Goal: Information Seeking & Learning: Find specific fact

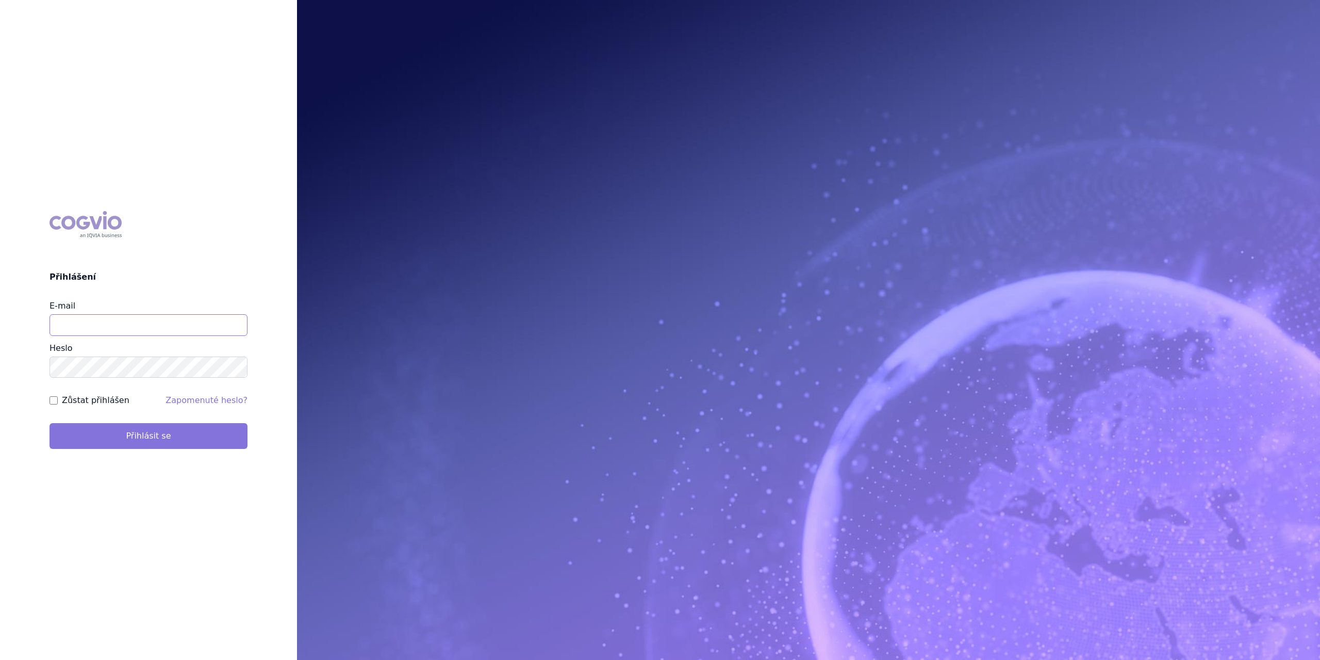
type input "marek.krajcovic@medochemie.com"
click at [102, 437] on button "Přihlásit se" at bounding box center [149, 436] width 198 height 26
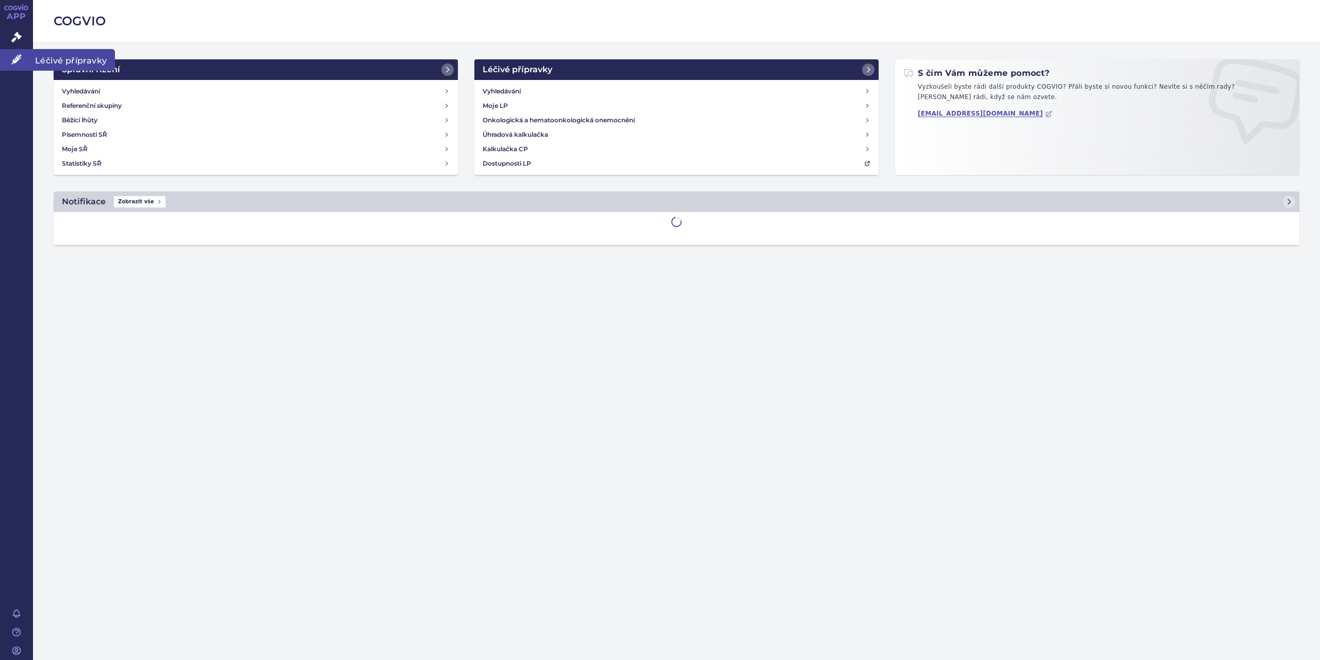
click at [49, 61] on span "Léčivé přípravky" at bounding box center [74, 60] width 82 height 22
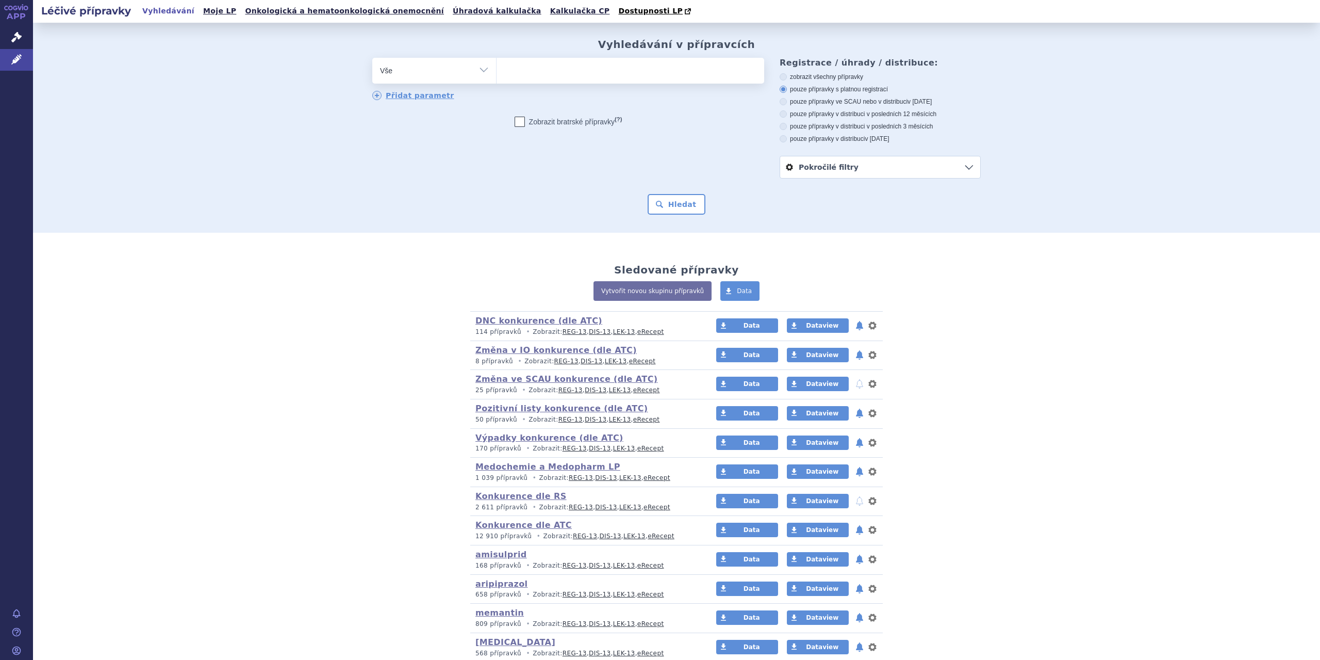
click at [480, 70] on select "Vše Přípravek/SUKL kód MAH VPOIS ATC/Aktivní látka Léková forma Síla" at bounding box center [434, 69] width 124 height 23
select select "filter-atc-group"
click at [372, 58] on select "Vše Přípravek/SUKL kód MAH VPOIS ATC/Aktivní látka Léková forma Síla" at bounding box center [434, 69] width 124 height 23
click at [519, 72] on ul at bounding box center [631, 69] width 268 height 22
click at [497, 72] on select at bounding box center [496, 70] width 1 height 26
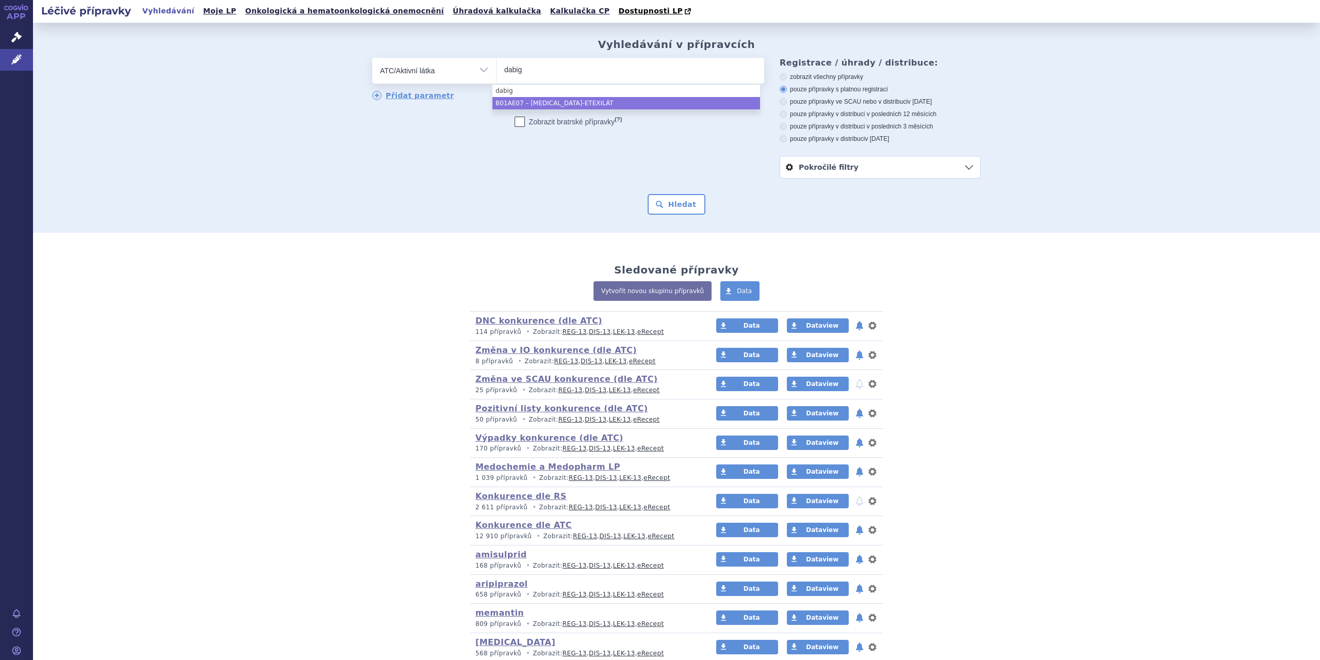
type input "dabig"
select select "B01AE07"
click at [656, 208] on button "Hledat" at bounding box center [677, 204] width 58 height 21
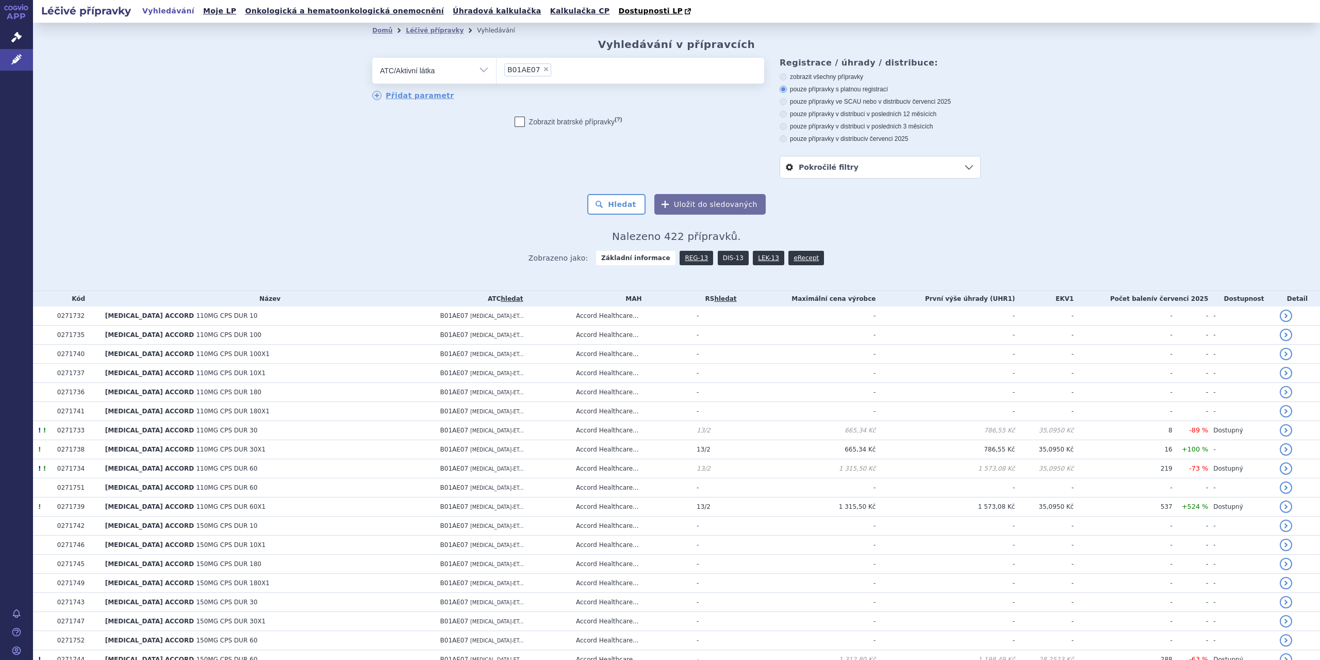
click at [718, 259] on link "DIS-13" at bounding box center [733, 258] width 31 height 14
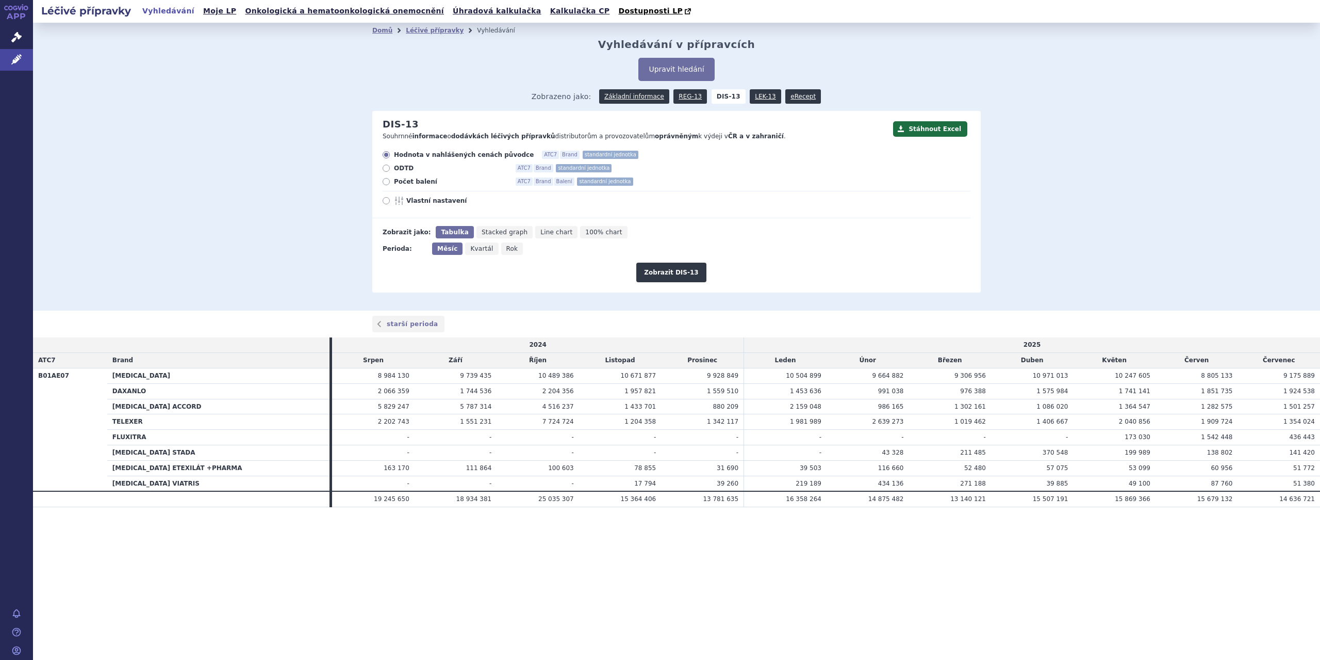
click at [506, 248] on span "Rok" at bounding box center [512, 248] width 12 height 7
click at [501, 248] on input "Rok" at bounding box center [504, 245] width 7 height 7
radio input "true"
click at [667, 271] on button "Zobrazit DIS-13" at bounding box center [671, 273] width 70 height 20
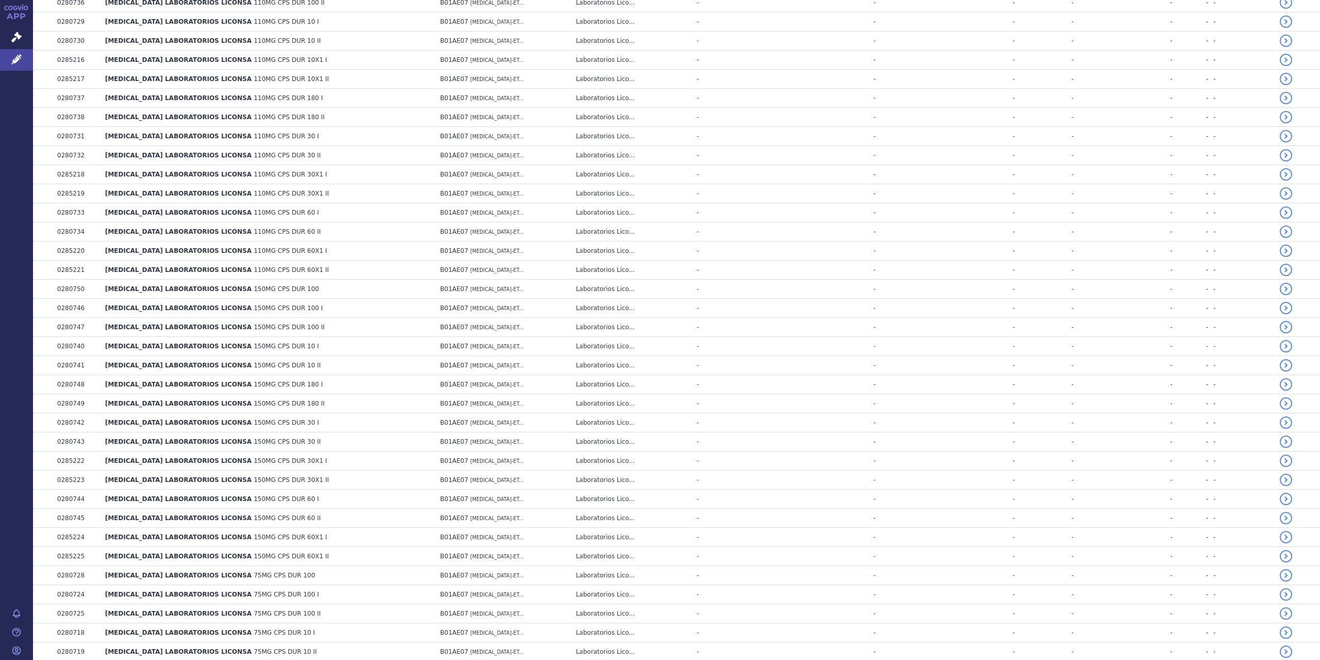
scroll to position [1613, 0]
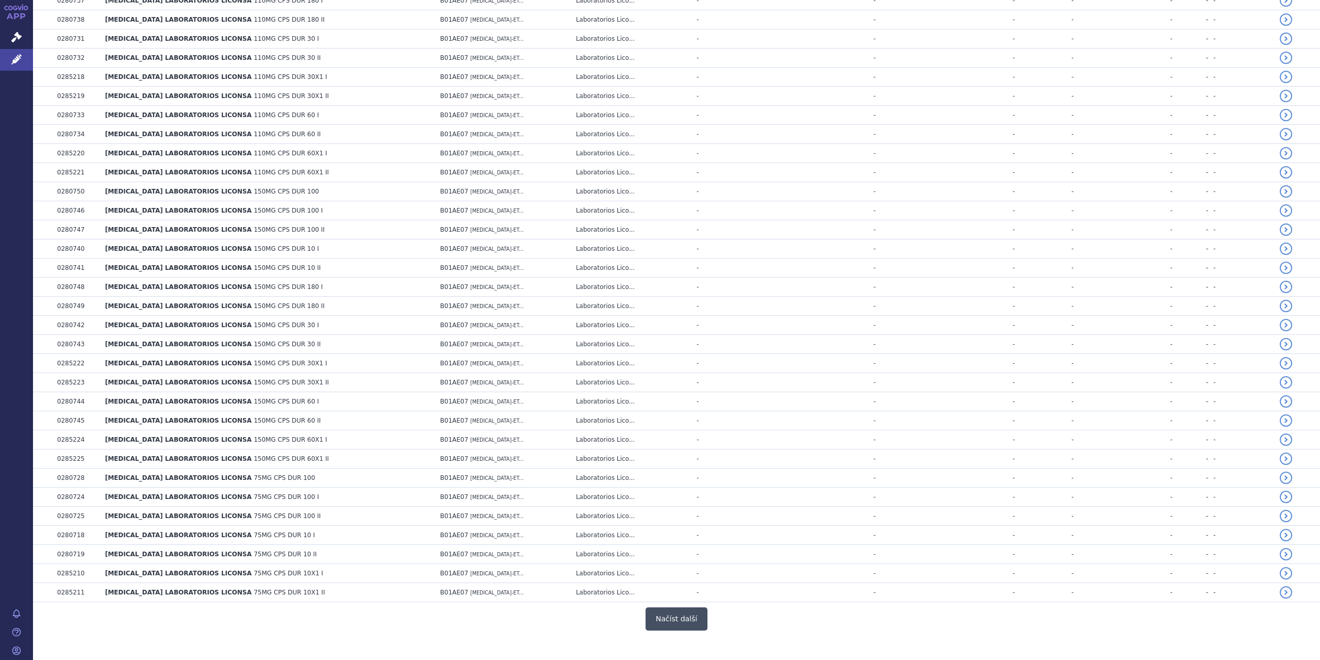
click at [685, 607] on button "Načíst další" at bounding box center [677, 618] width 62 height 23
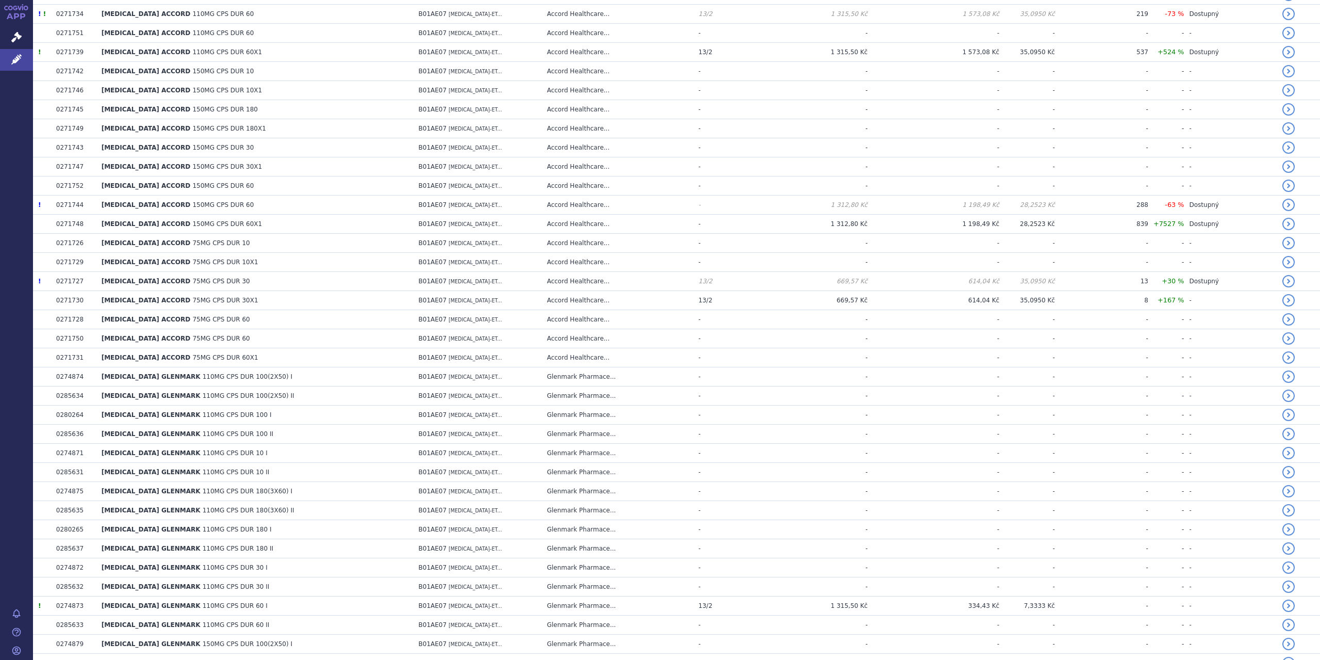
scroll to position [0, 0]
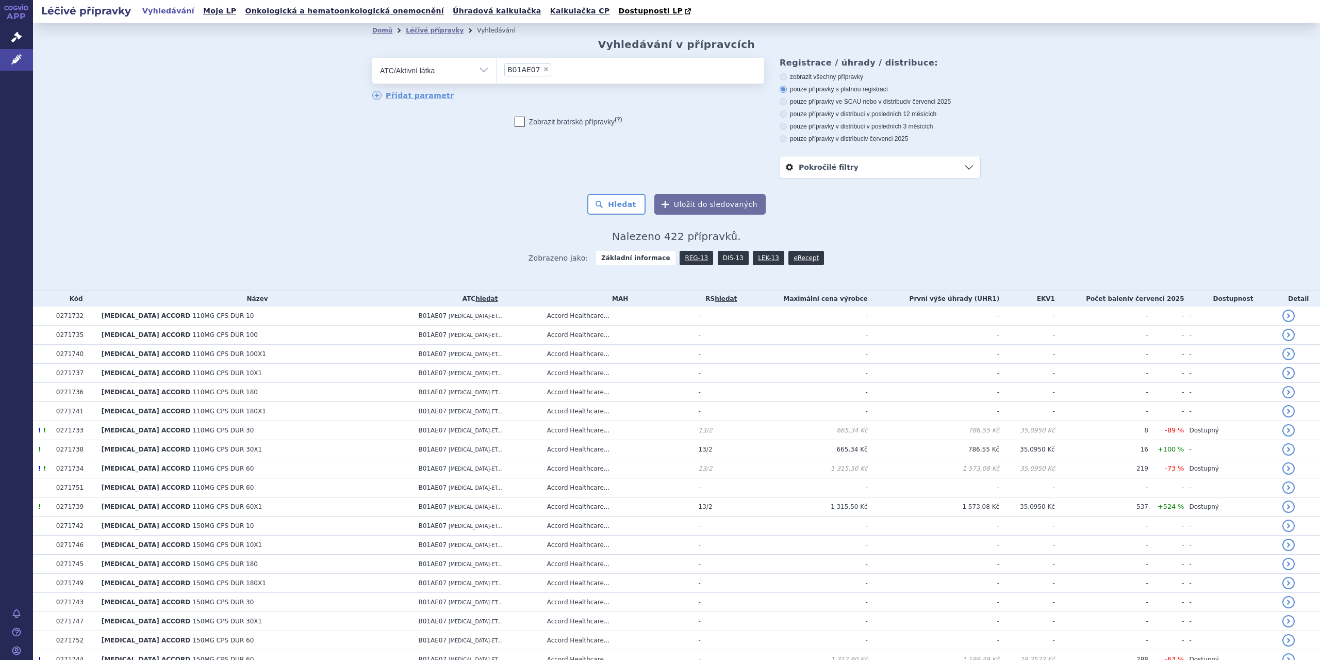
click at [718, 252] on link "DIS-13" at bounding box center [733, 258] width 31 height 14
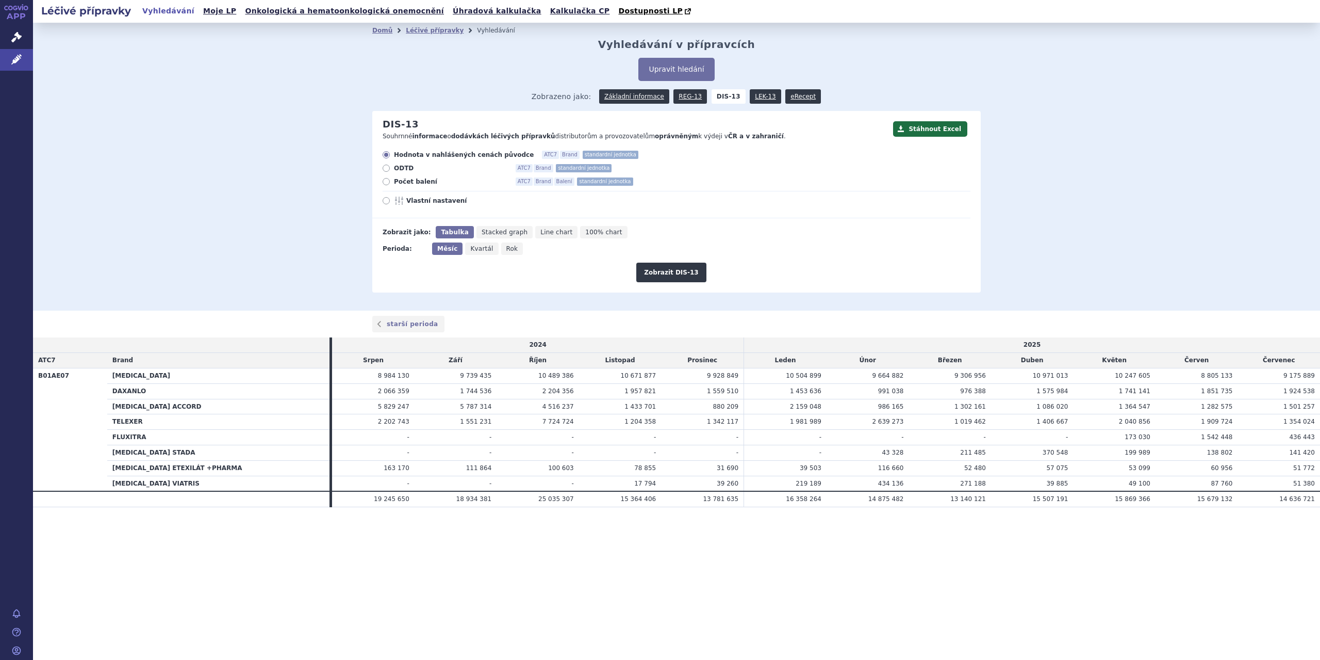
click at [506, 252] on span "Rok" at bounding box center [512, 248] width 12 height 7
click at [501, 249] on input "Rok" at bounding box center [504, 245] width 7 height 7
radio input "true"
click at [677, 274] on button "Zobrazit DIS-13" at bounding box center [671, 273] width 70 height 20
